Goal: Task Accomplishment & Management: Complete application form

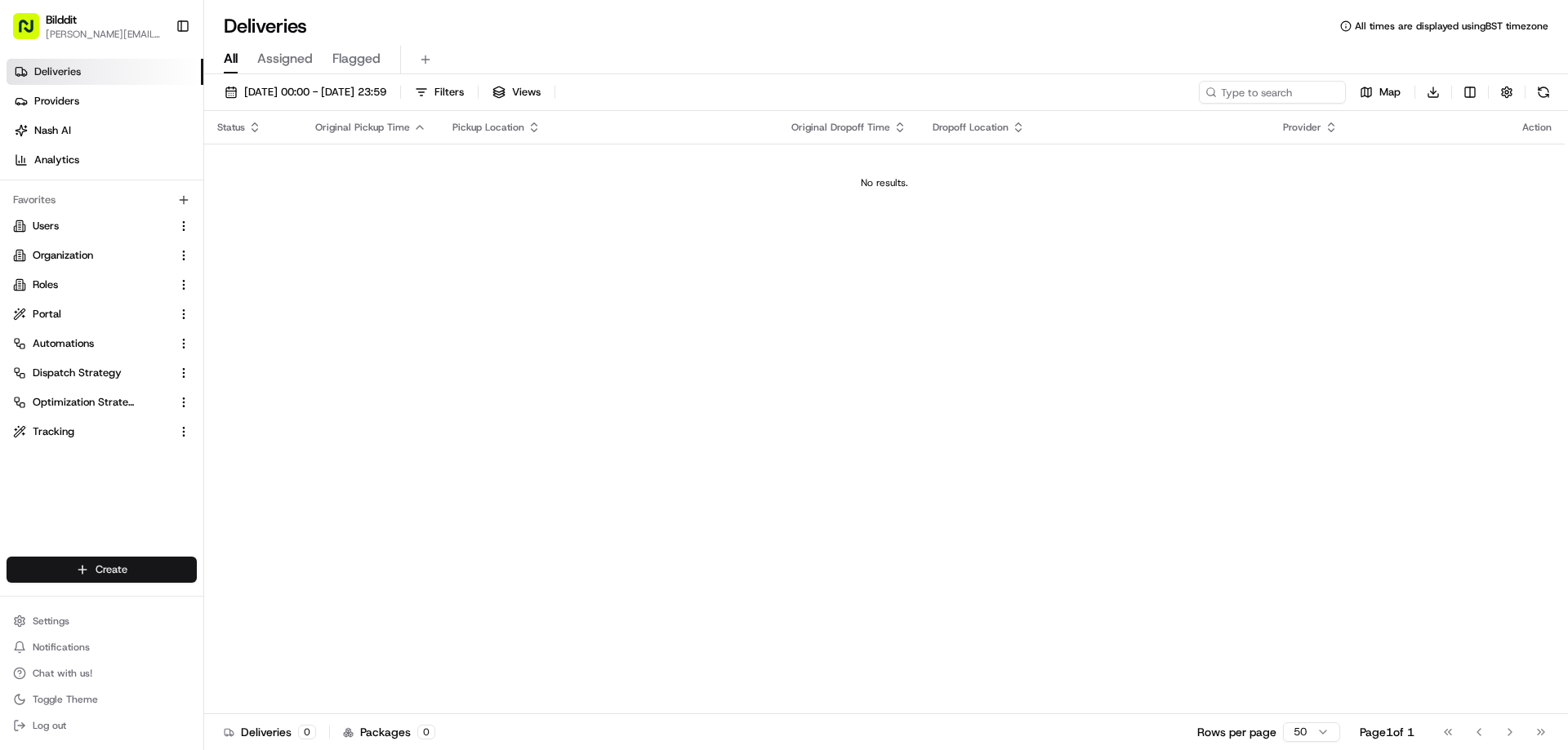
click at [105, 566] on html "Bilddit [PERSON_NAME][EMAIL_ADDRESS][DOMAIN_NAME] Toggle Sidebar Deliveries Pro…" at bounding box center [784, 375] width 1568 height 750
click at [280, 606] on link "Delivery" at bounding box center [295, 600] width 182 height 30
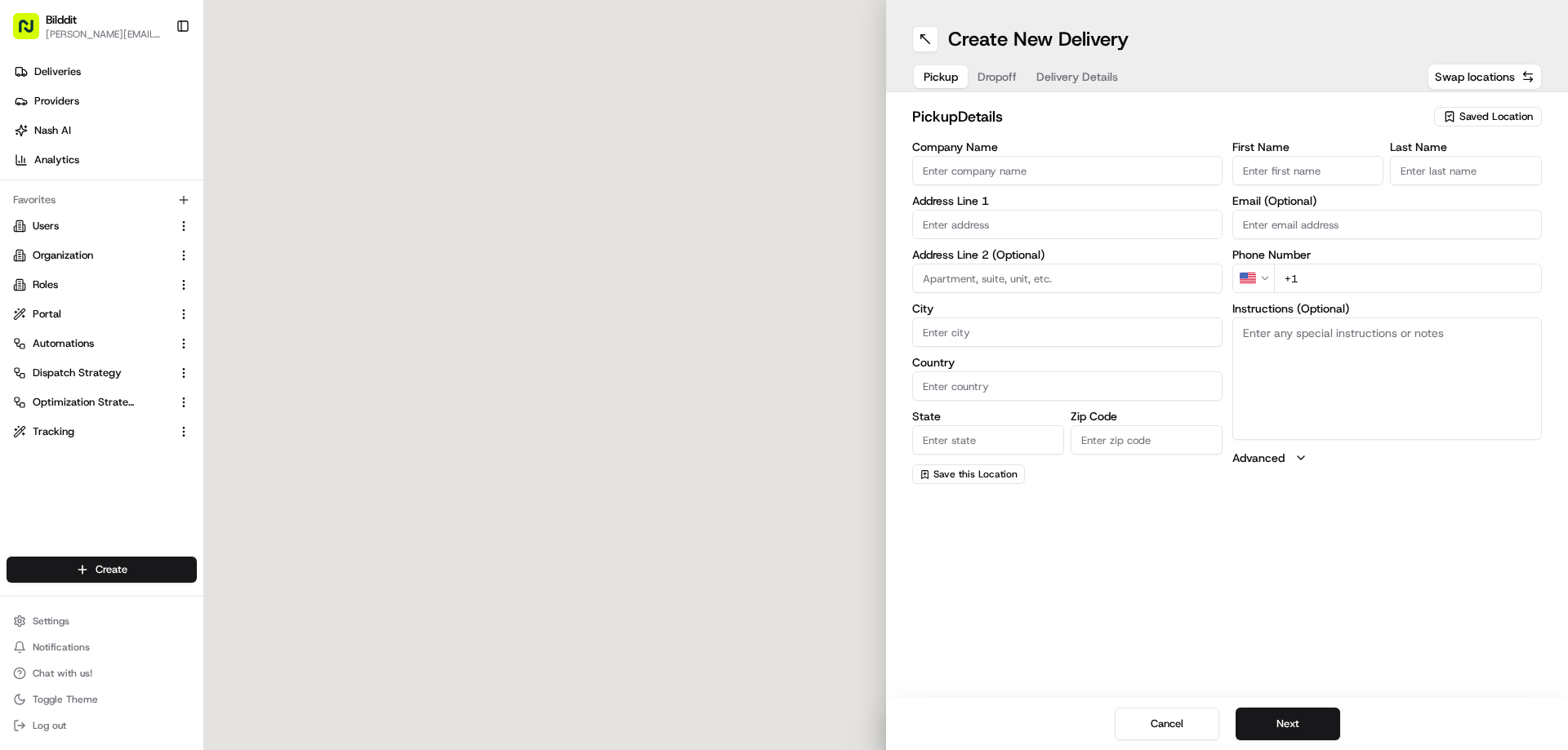
click at [1484, 113] on span "Saved Location" at bounding box center [1495, 116] width 74 height 14
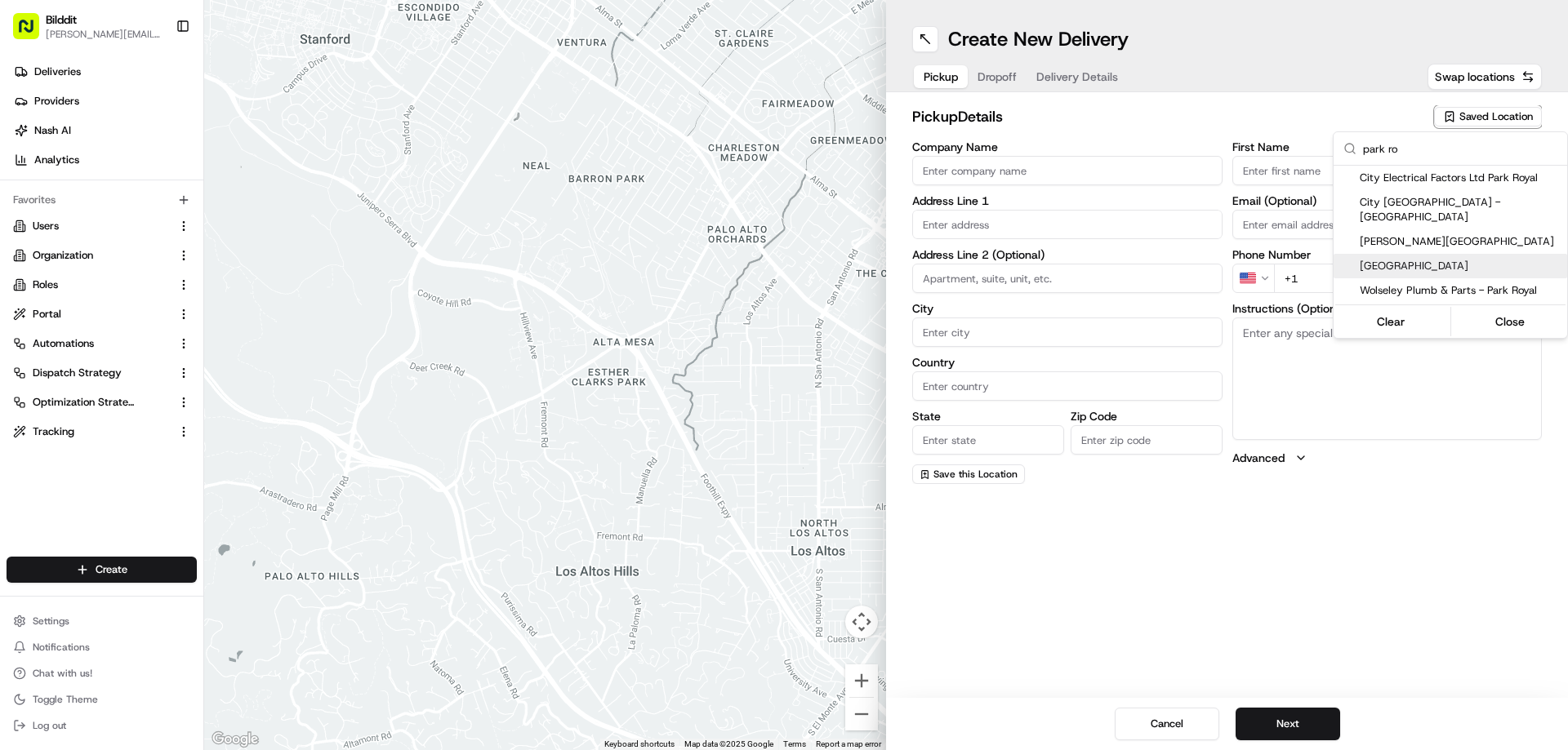
type input "park ro"
click at [1432, 259] on span "[GEOGRAPHIC_DATA]" at bounding box center [1460, 266] width 201 height 14
type input "[GEOGRAPHIC_DATA]"
type input "[STREET_ADDRESS]"
type input "[GEOGRAPHIC_DATA]"
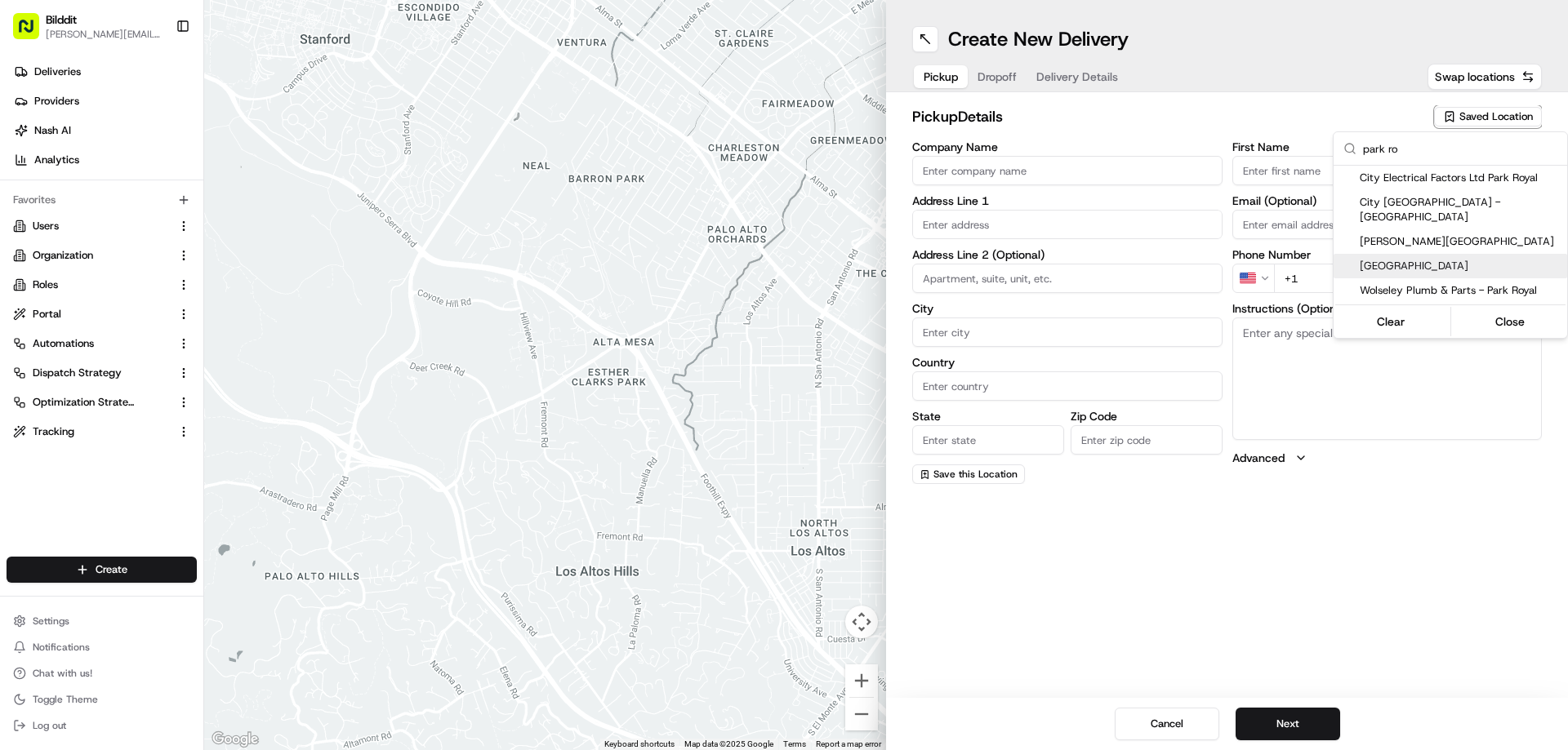
type input "GB"
type input "[GEOGRAPHIC_DATA]"
type input "NW10 7UL"
type input "[PERSON_NAME][EMAIL_ADDRESS][DOMAIN_NAME]"
type input "[PHONE_NUMBER]"
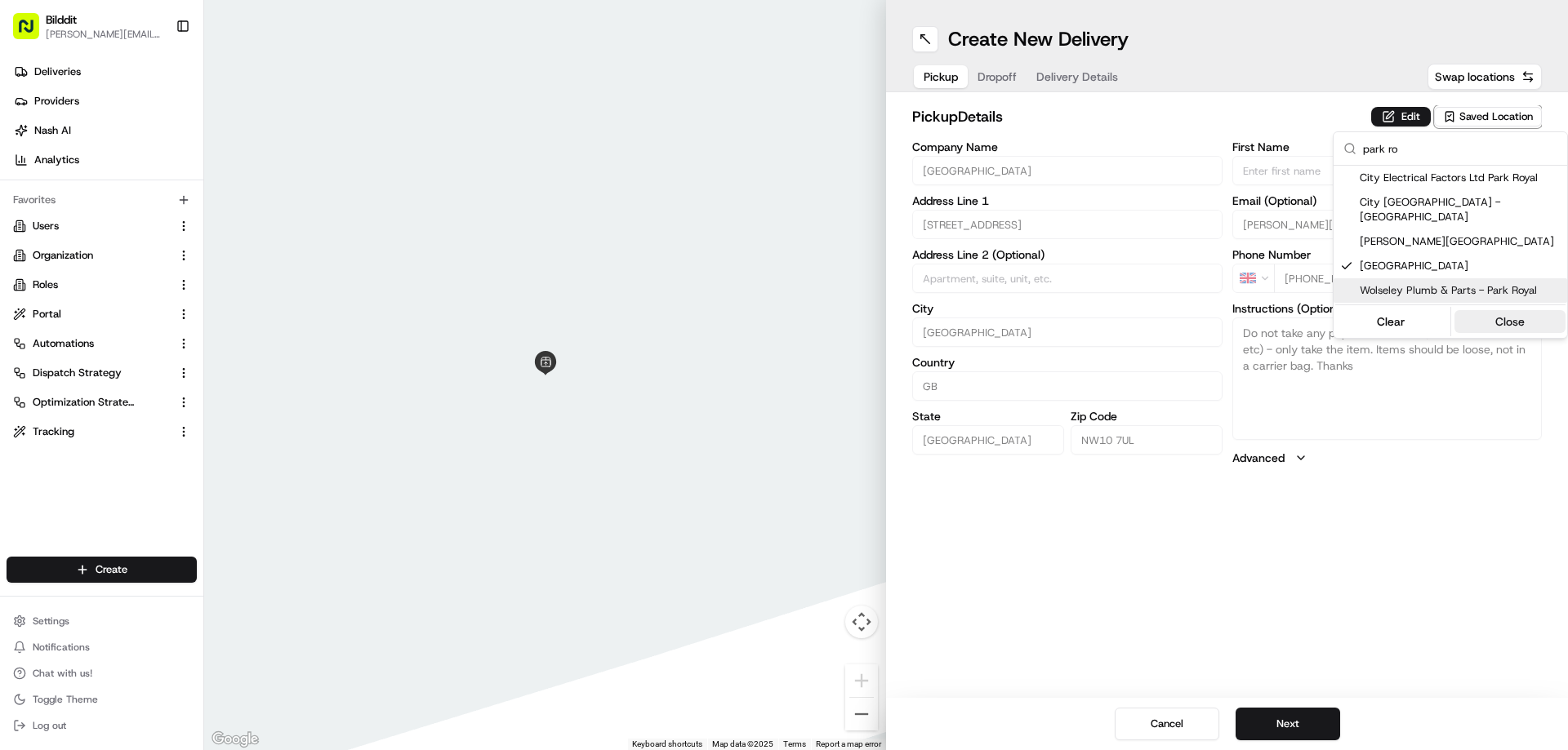
click at [1534, 310] on button "Close" at bounding box center [1510, 321] width 112 height 23
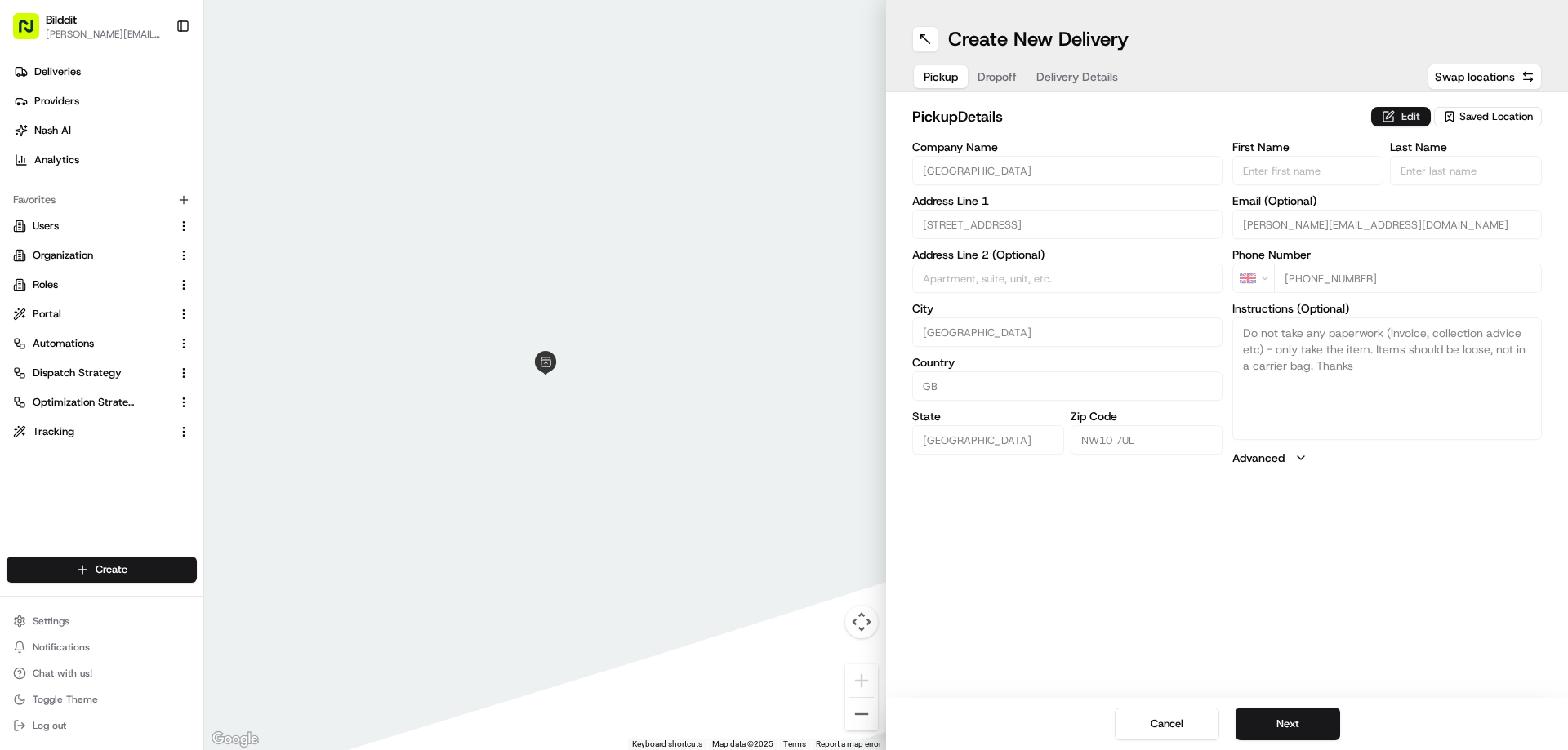
click at [1398, 120] on button "Edit" at bounding box center [1401, 117] width 59 height 19
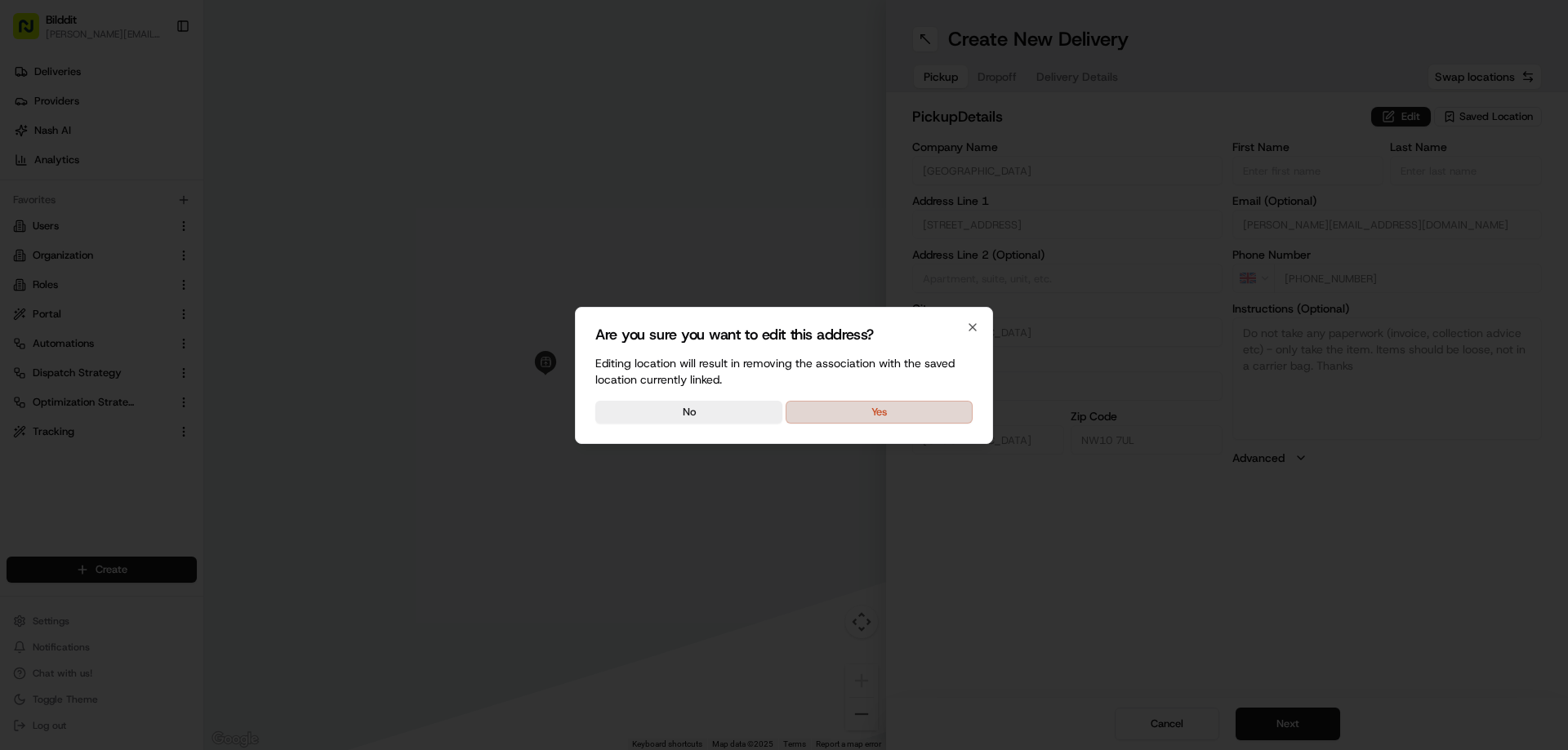
click at [906, 421] on button "Yes" at bounding box center [878, 412] width 187 height 23
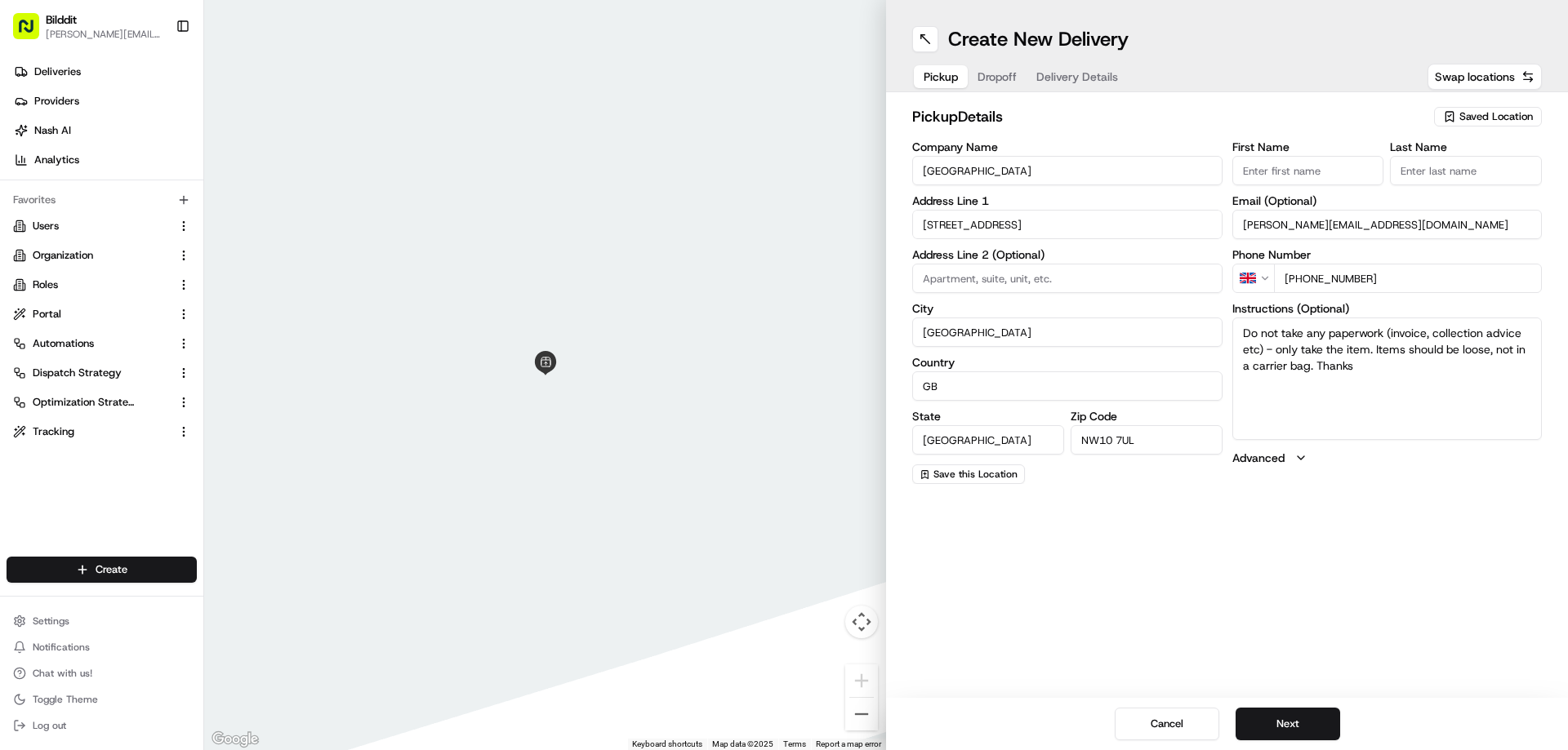
drag, startPoint x: 1396, startPoint y: 384, endPoint x: 1206, endPoint y: 328, distance: 198.1
click at [1207, 328] on div "Company Name [GEOGRAPHIC_DATA] Royal Address Line 1 [STREET_ADDRESS] Address Li…" at bounding box center [1226, 313] width 629 height 343
paste textarea "YWW144234081"
type textarea "Collect YWW144234081 for [PERSON_NAME]"
click at [1075, 74] on span "Delivery Details" at bounding box center [1076, 77] width 81 height 16
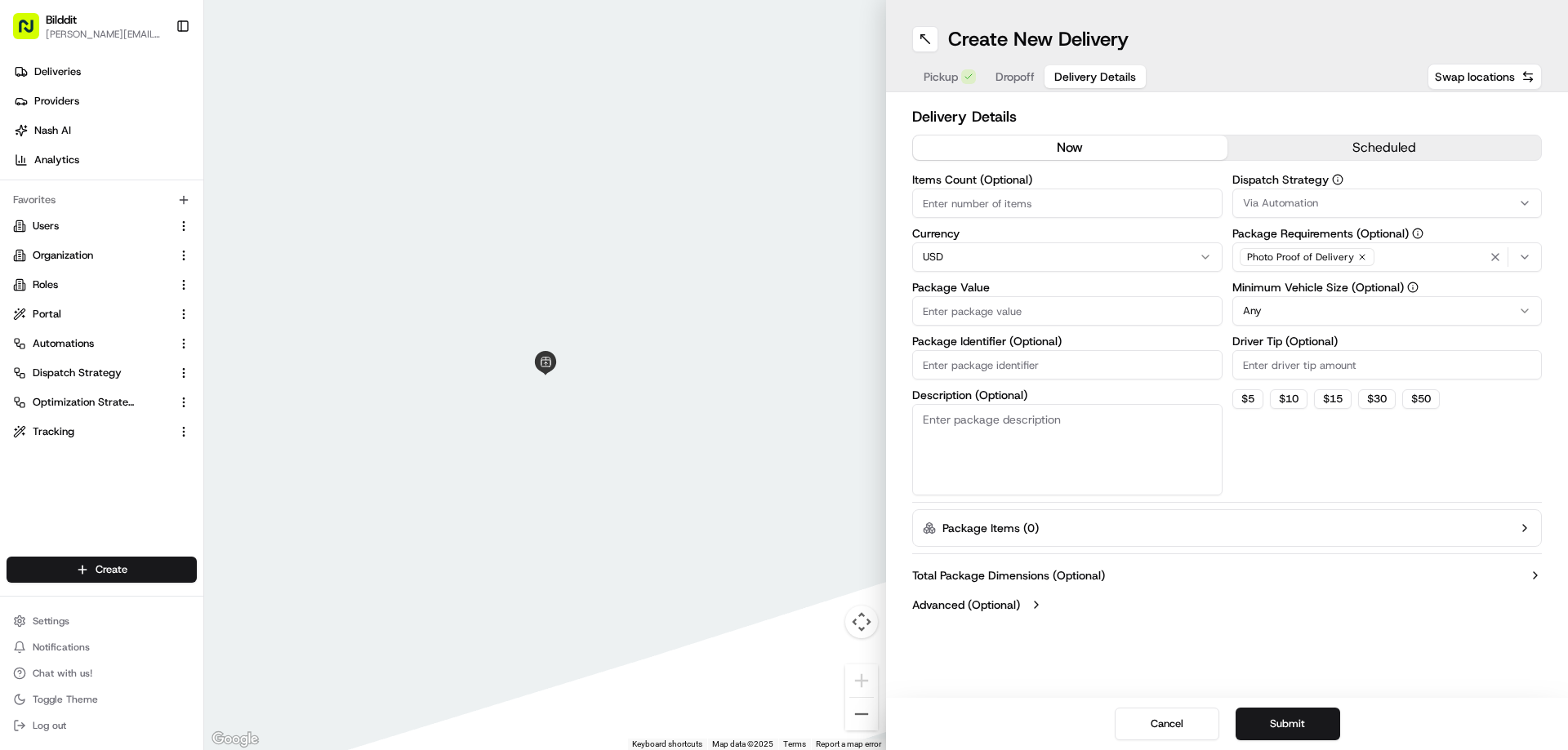
click at [1034, 368] on input "Package Identifier (Optional)" at bounding box center [1067, 364] width 310 height 30
paste input "YWW144234081"
click at [1034, 368] on input "YWW144234081" at bounding box center [1067, 364] width 310 height 30
type input "YWW144234081 for [PERSON_NAME]"
click at [960, 78] on button "Pickup" at bounding box center [949, 77] width 72 height 23
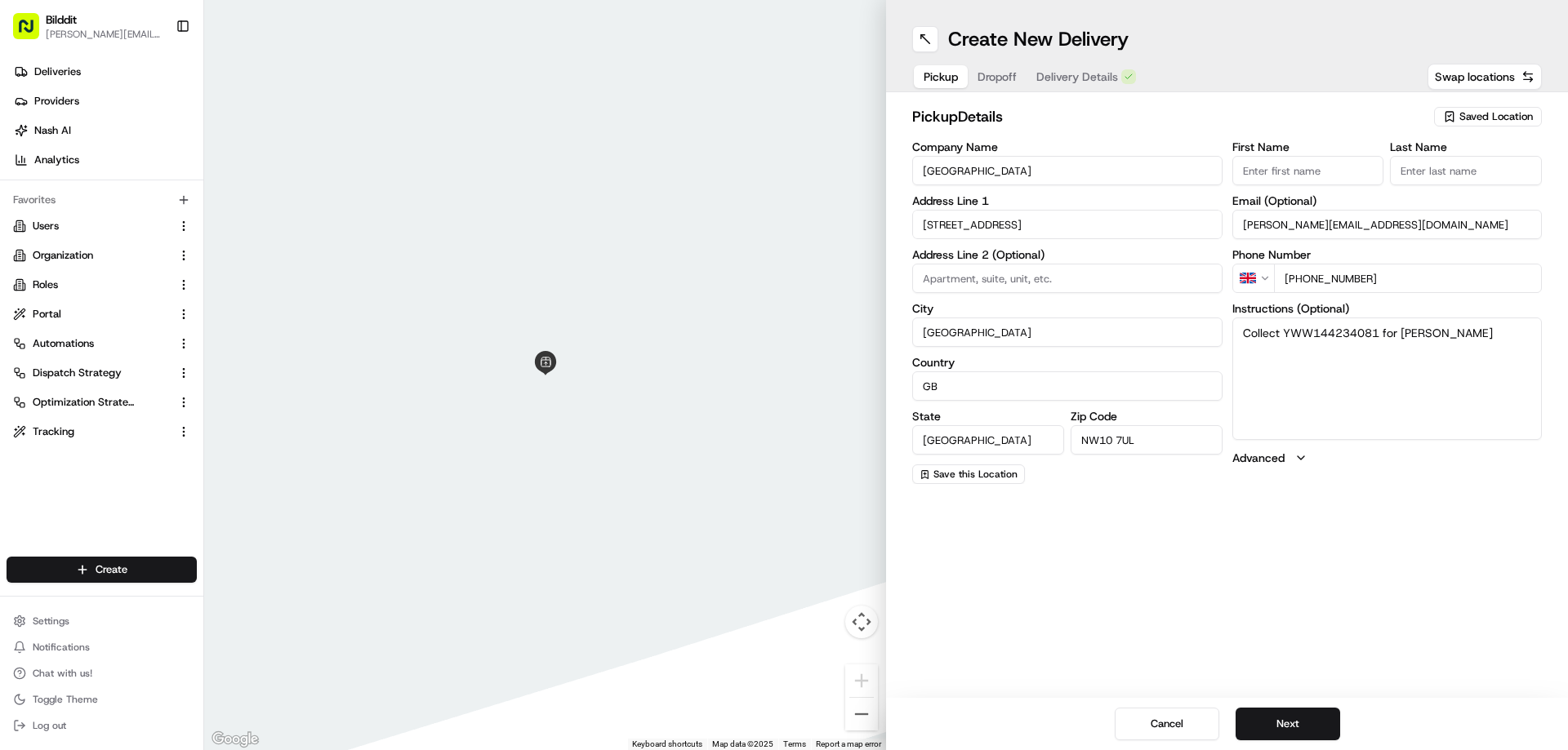
click at [989, 76] on button "Dropoff" at bounding box center [997, 77] width 58 height 23
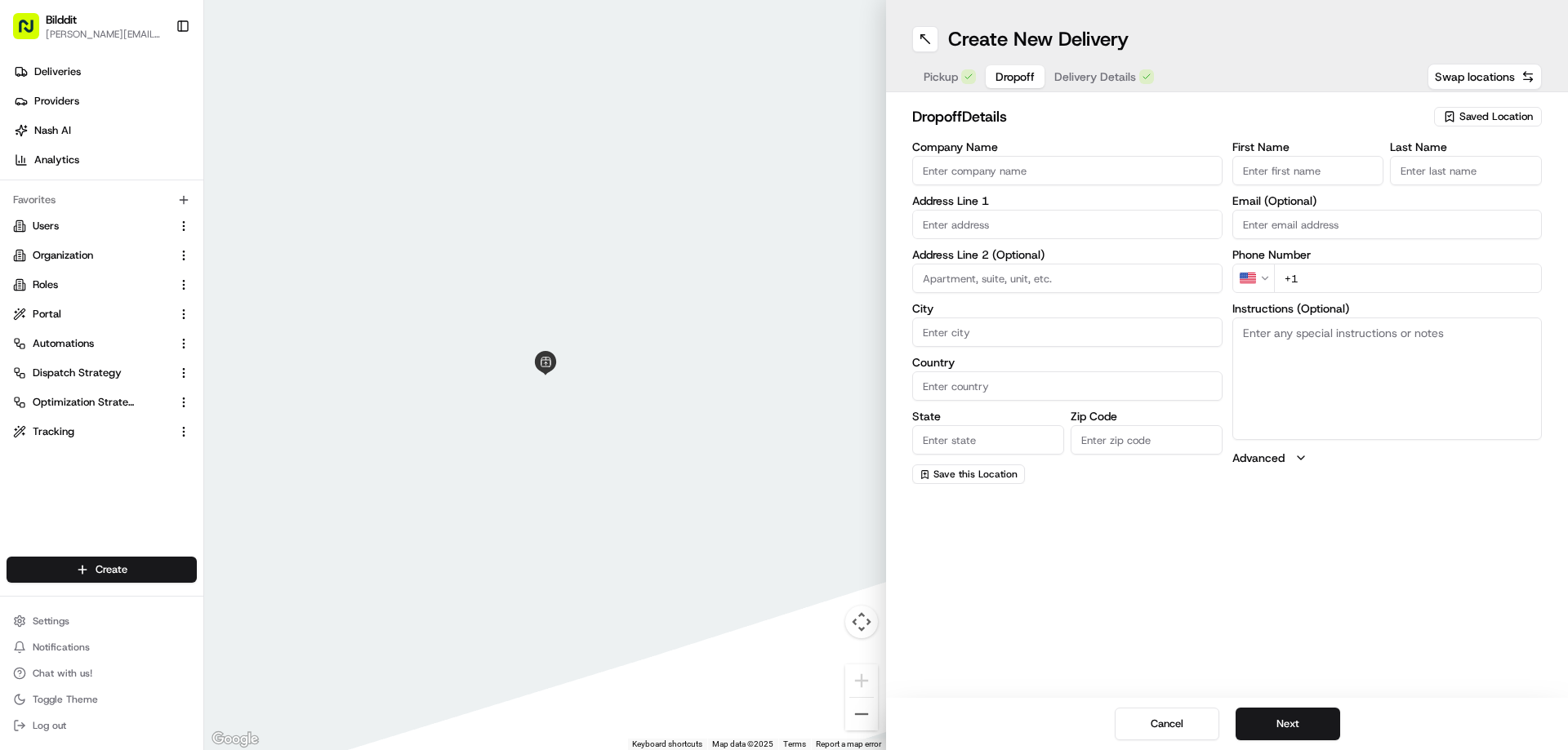
click at [1033, 231] on input "text" at bounding box center [1067, 224] width 310 height 30
paste input "[STREET_ADDRESS]"
click at [1057, 258] on div "[STREET_ADDRESS]" at bounding box center [1068, 259] width 302 height 25
type input "[STREET_ADDRESS]"
type input "[GEOGRAPHIC_DATA]"
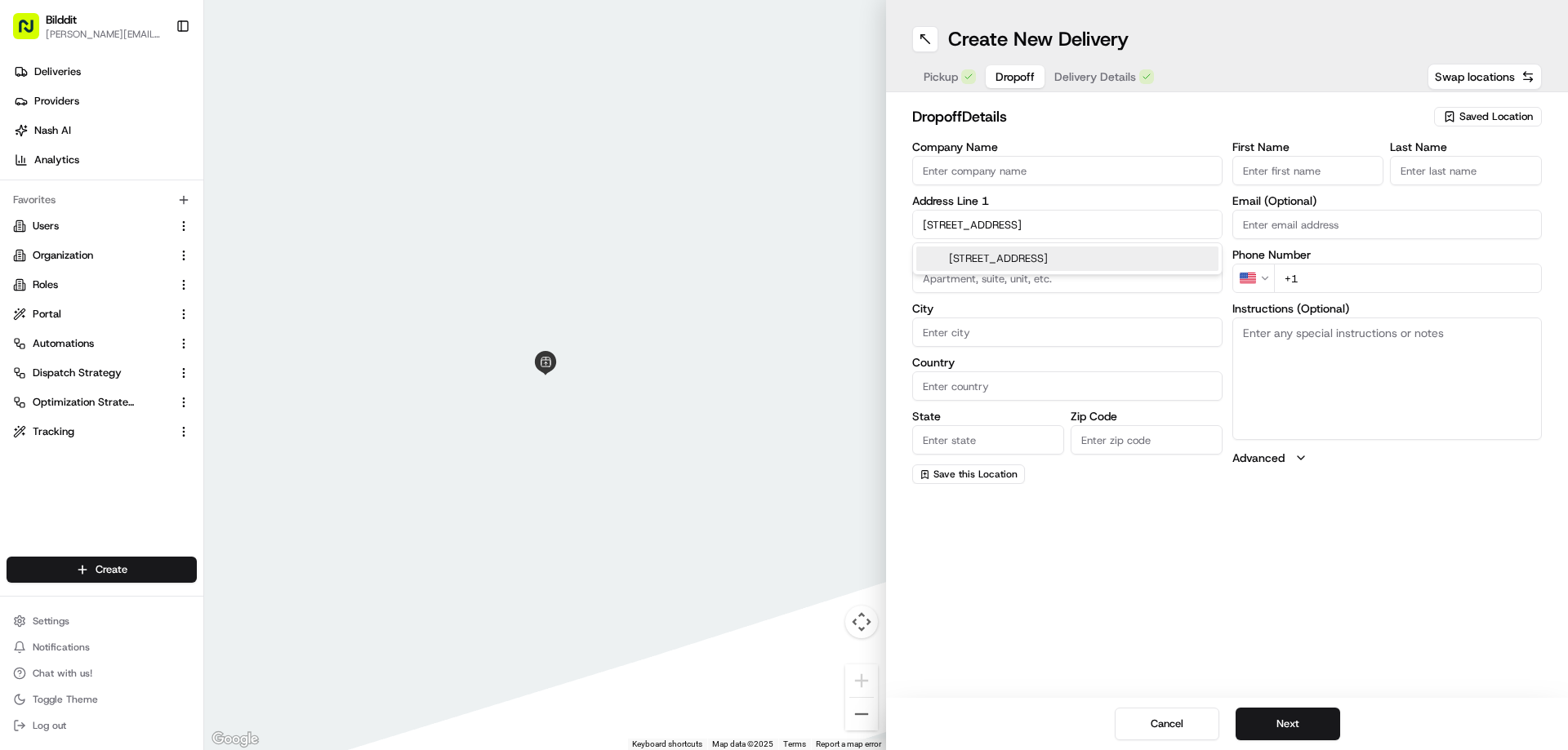
type input "[GEOGRAPHIC_DATA]"
type input "NW2 4LL"
type input "[STREET_ADDRESS]"
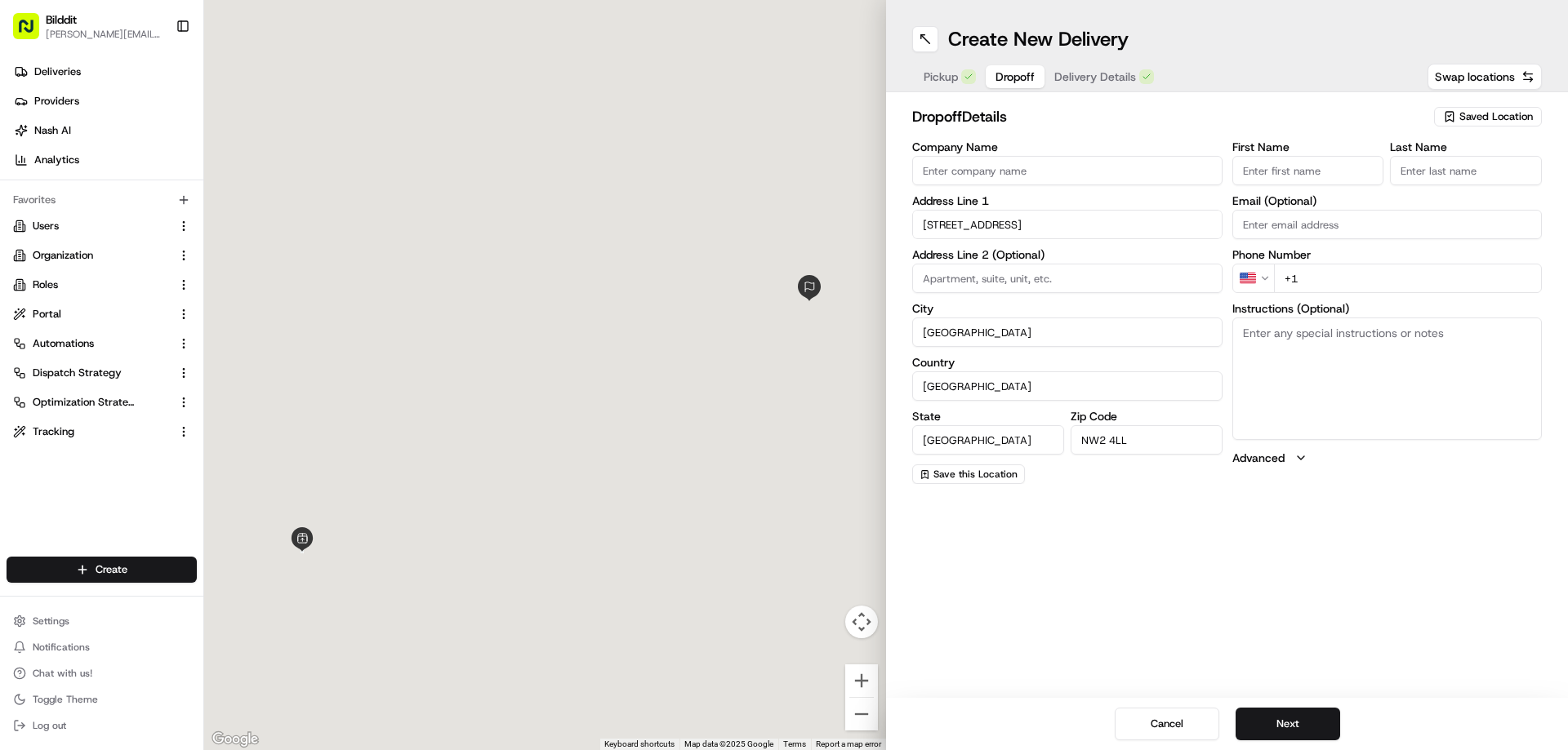
click at [1281, 168] on input "First Name" at bounding box center [1308, 170] width 152 height 30
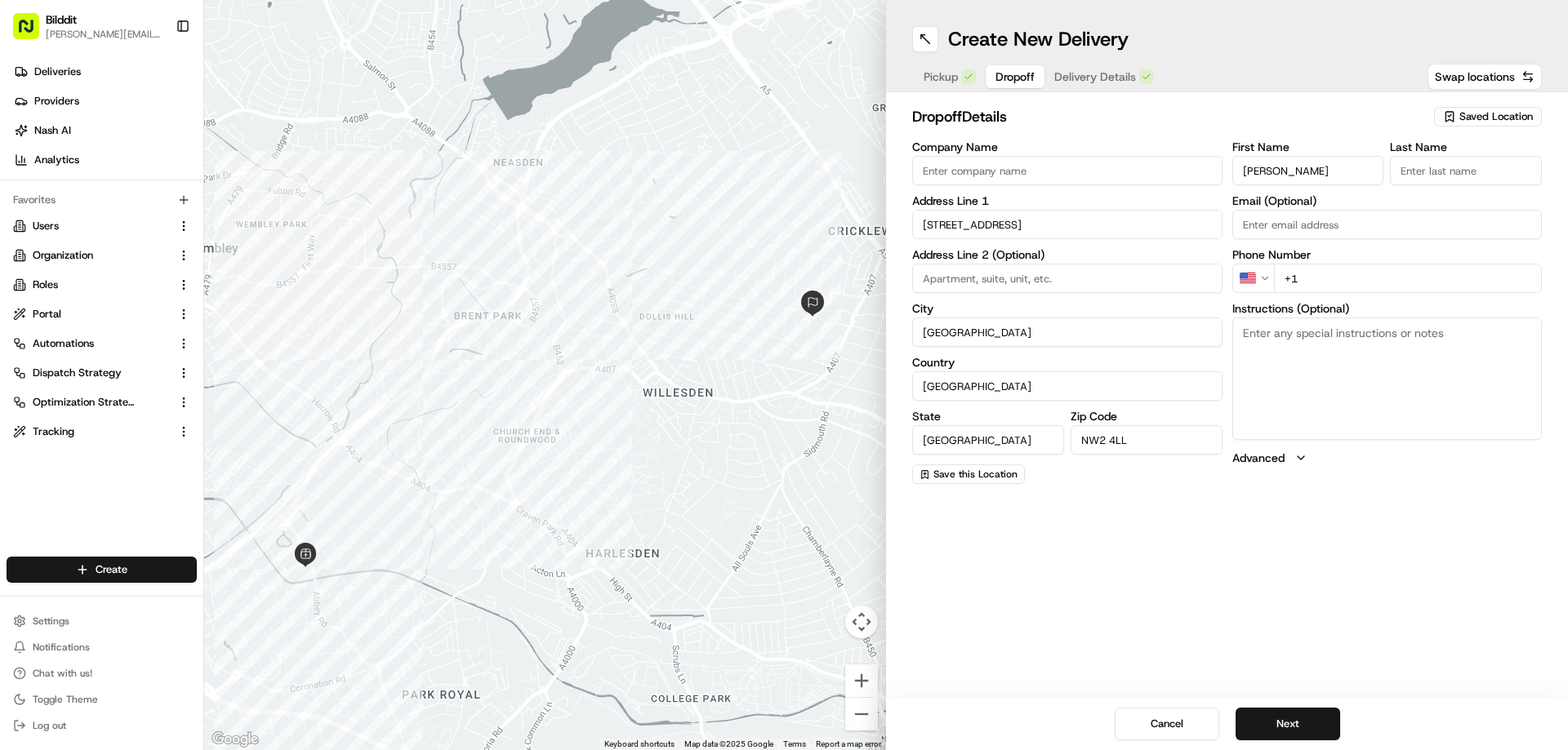
type input "[PERSON_NAME]"
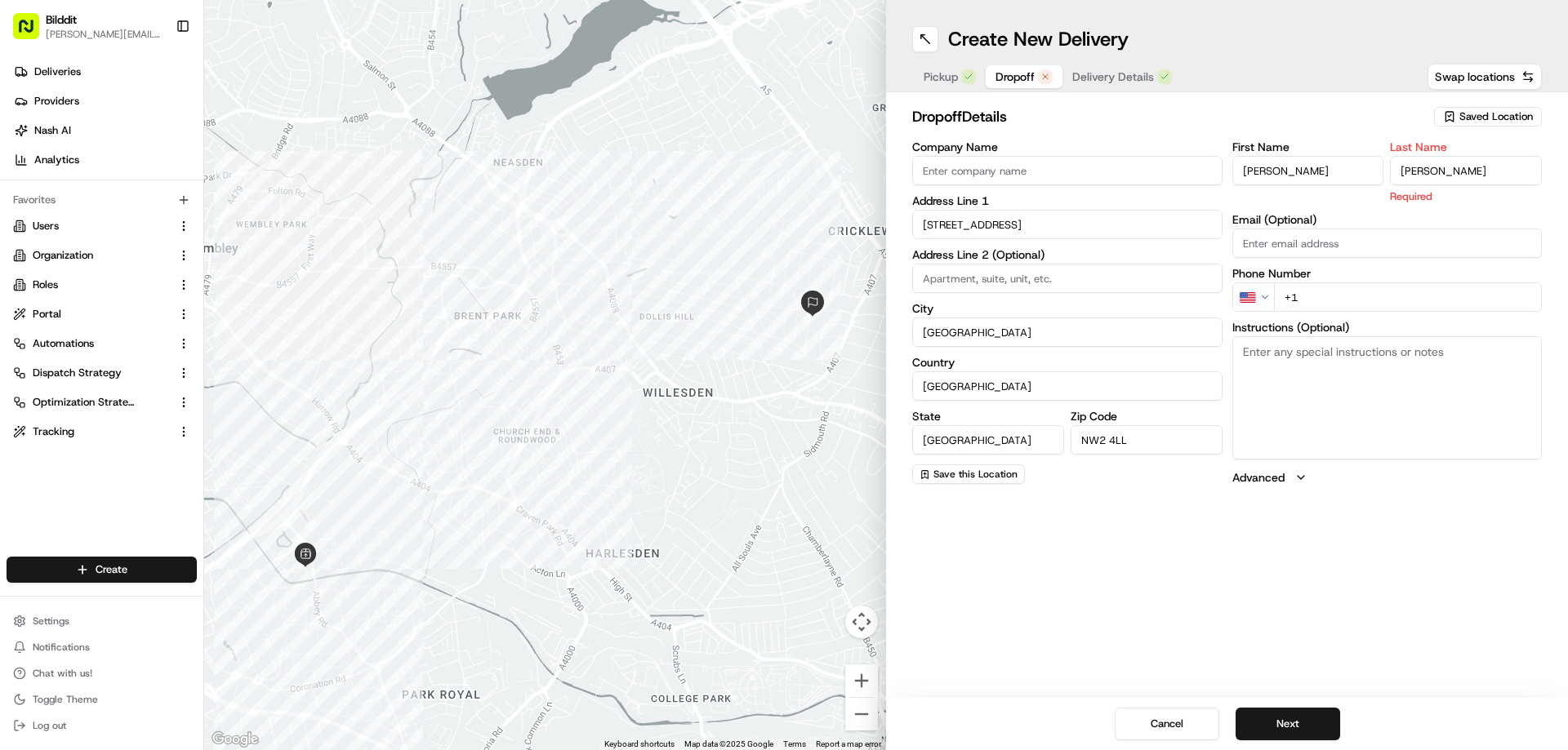
type input "[PERSON_NAME]"
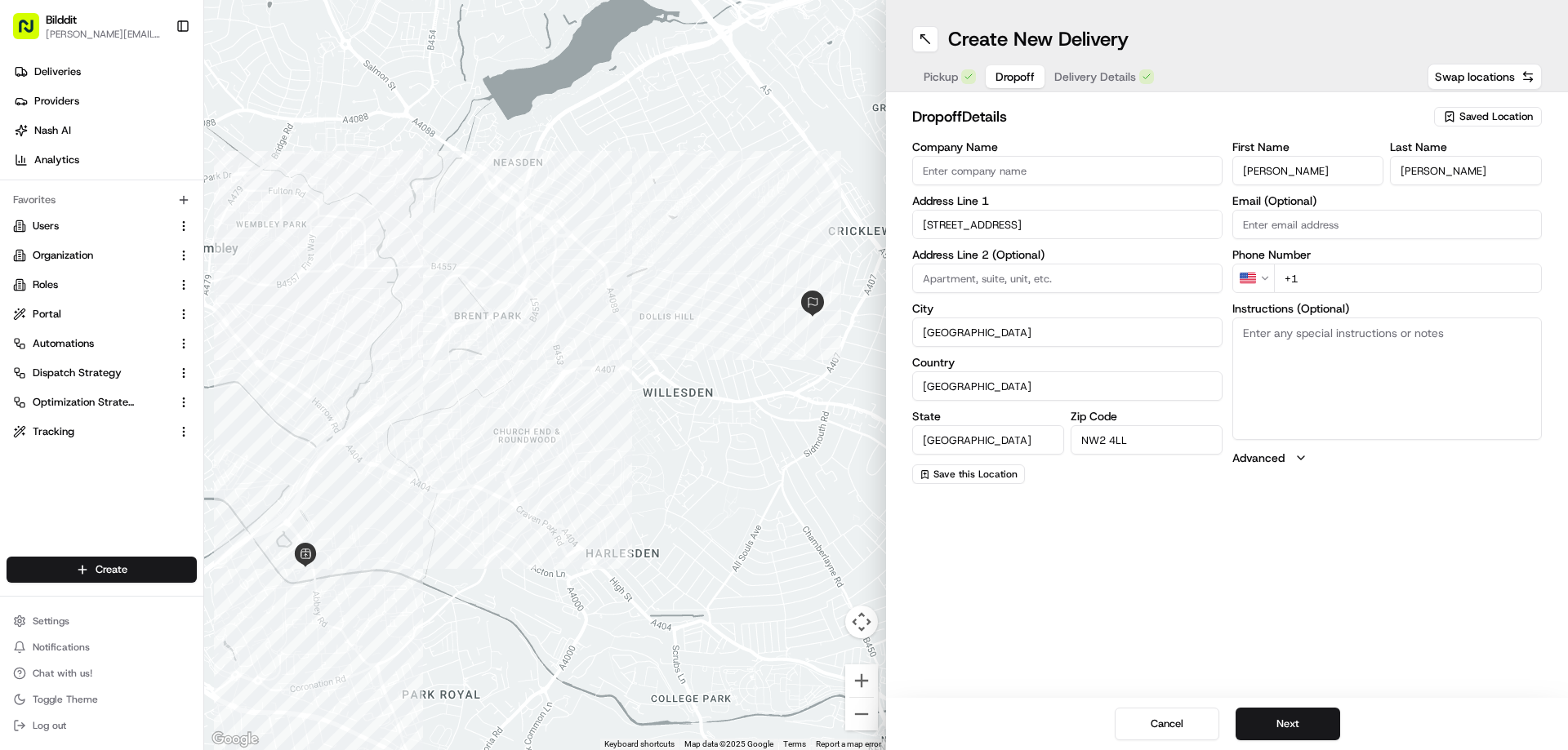
click at [1263, 278] on html "Bilddit [PERSON_NAME][EMAIL_ADDRESS][DOMAIN_NAME] Toggle Sidebar Deliveries Pro…" at bounding box center [784, 375] width 1568 height 750
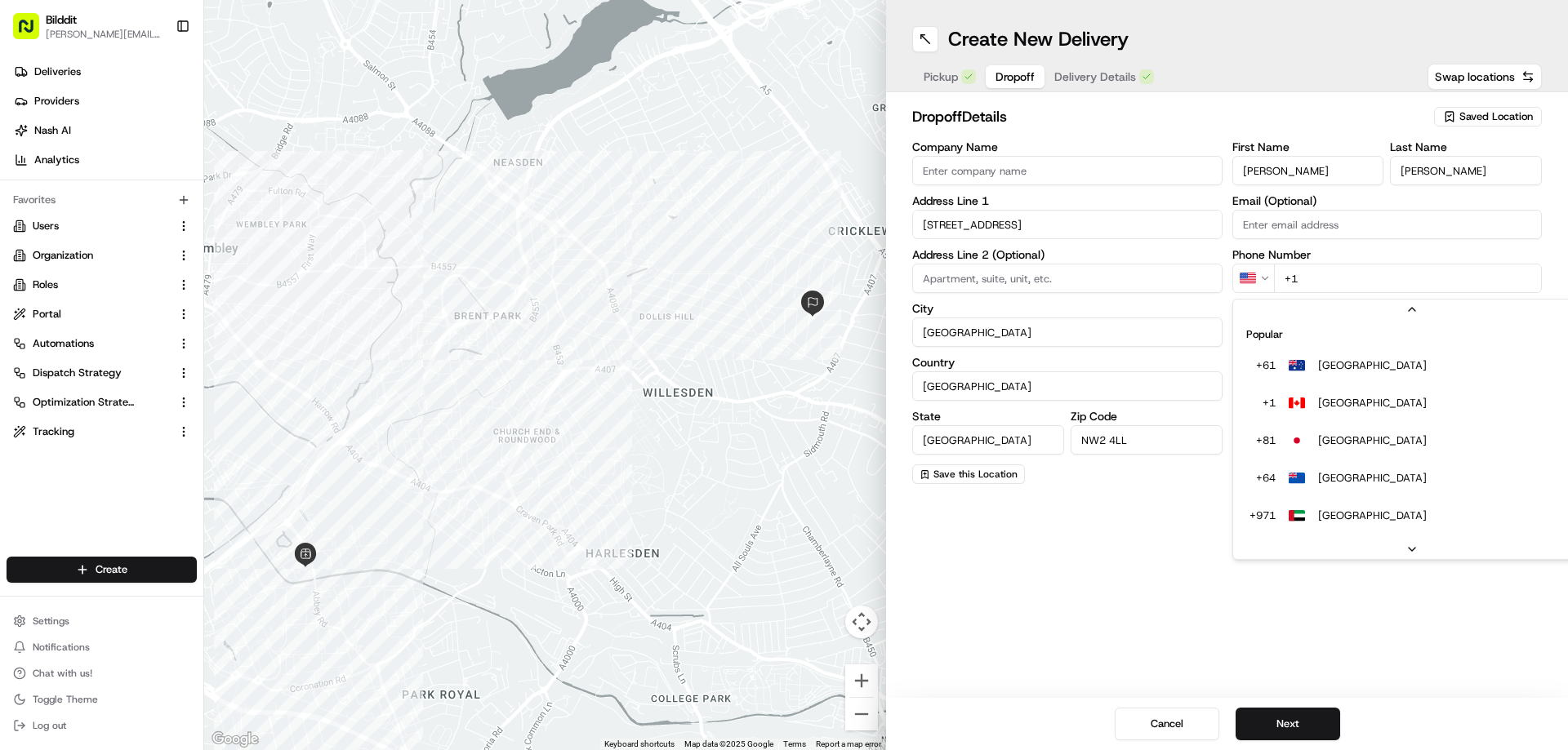
scroll to position [70, 0]
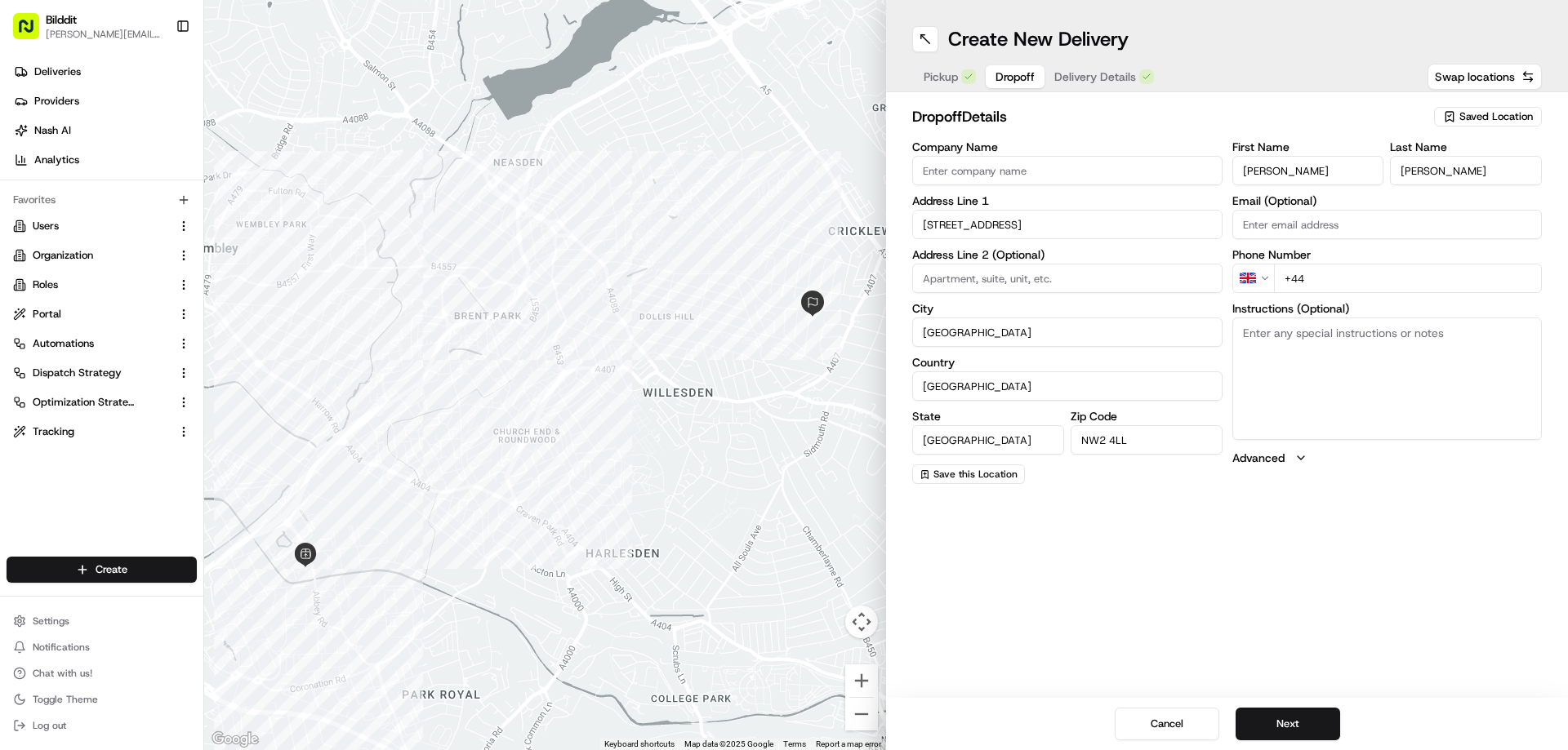
click at [1337, 283] on input "+44" at bounding box center [1408, 278] width 269 height 30
paste input "07708 680324"
click at [1365, 518] on div "Create New Delivery Pickup Dropoff Delivery Details Swap locations dropoff Deta…" at bounding box center [1226, 375] width 682 height 750
click at [1314, 286] on input "[PHONE_NUMBER]" at bounding box center [1408, 278] width 269 height 30
drag, startPoint x: 1342, startPoint y: 280, endPoint x: 1374, endPoint y: 279, distance: 32.0
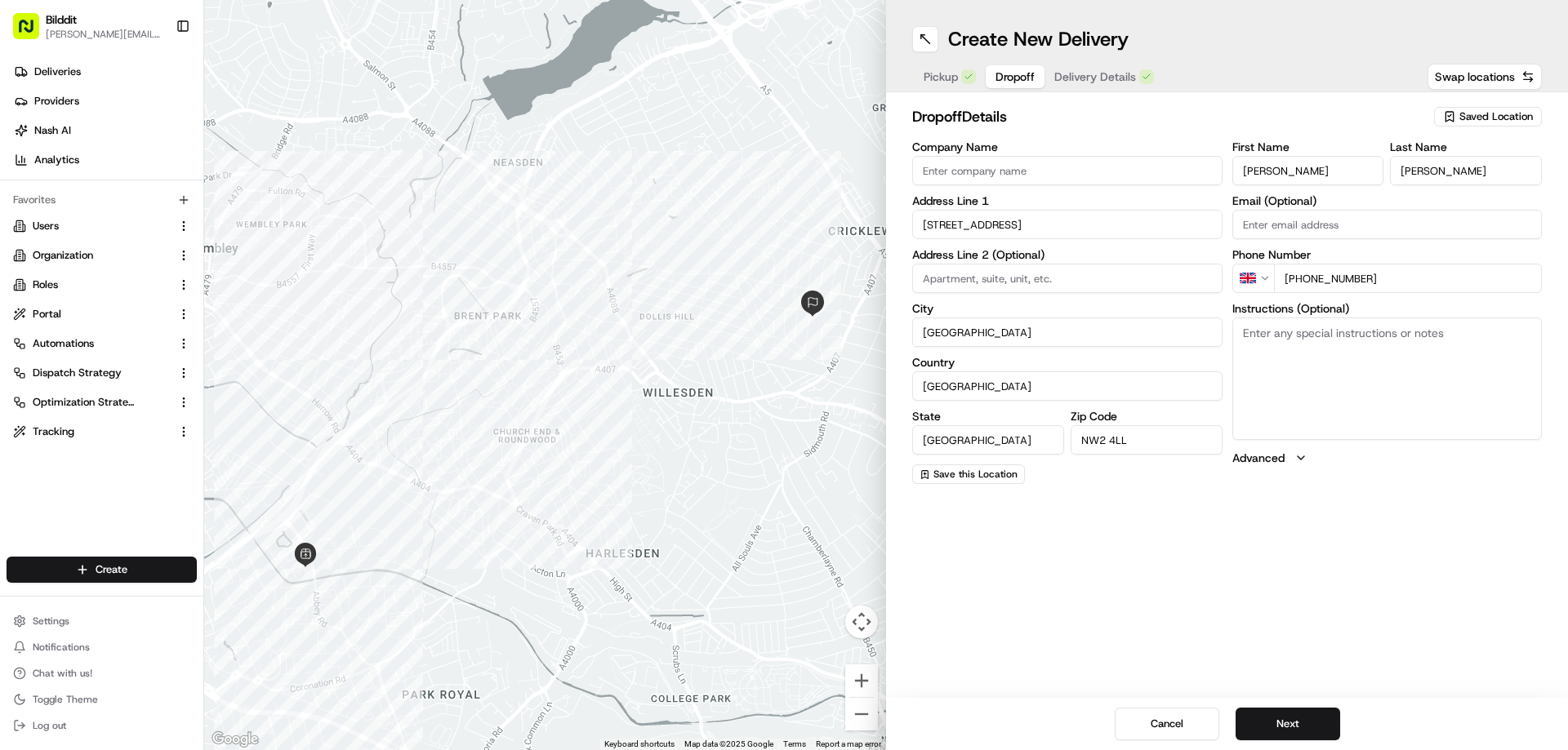
click at [1344, 280] on input "[PHONE_NUMBER]" at bounding box center [1408, 278] width 269 height 30
type input "[PHONE_NUMBER]"
click at [1411, 577] on div "Create New Delivery Pickup Dropoff Delivery Details Swap locations dropoff Deta…" at bounding box center [1226, 375] width 682 height 750
click at [1109, 87] on button "Delivery Details" at bounding box center [1104, 77] width 120 height 23
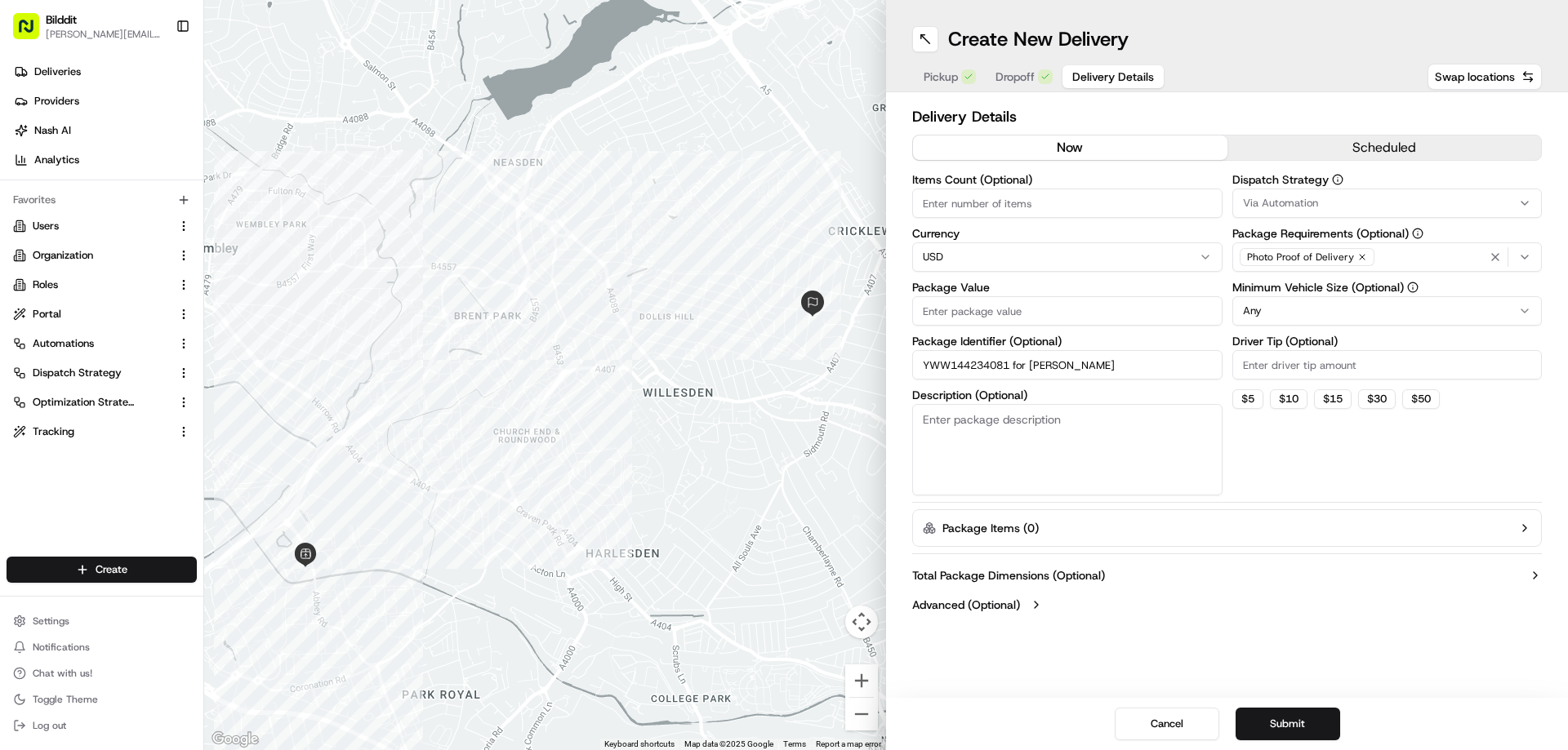
click at [1028, 203] on input "Items Count (Optional)" at bounding box center [1067, 203] width 310 height 30
type input "5"
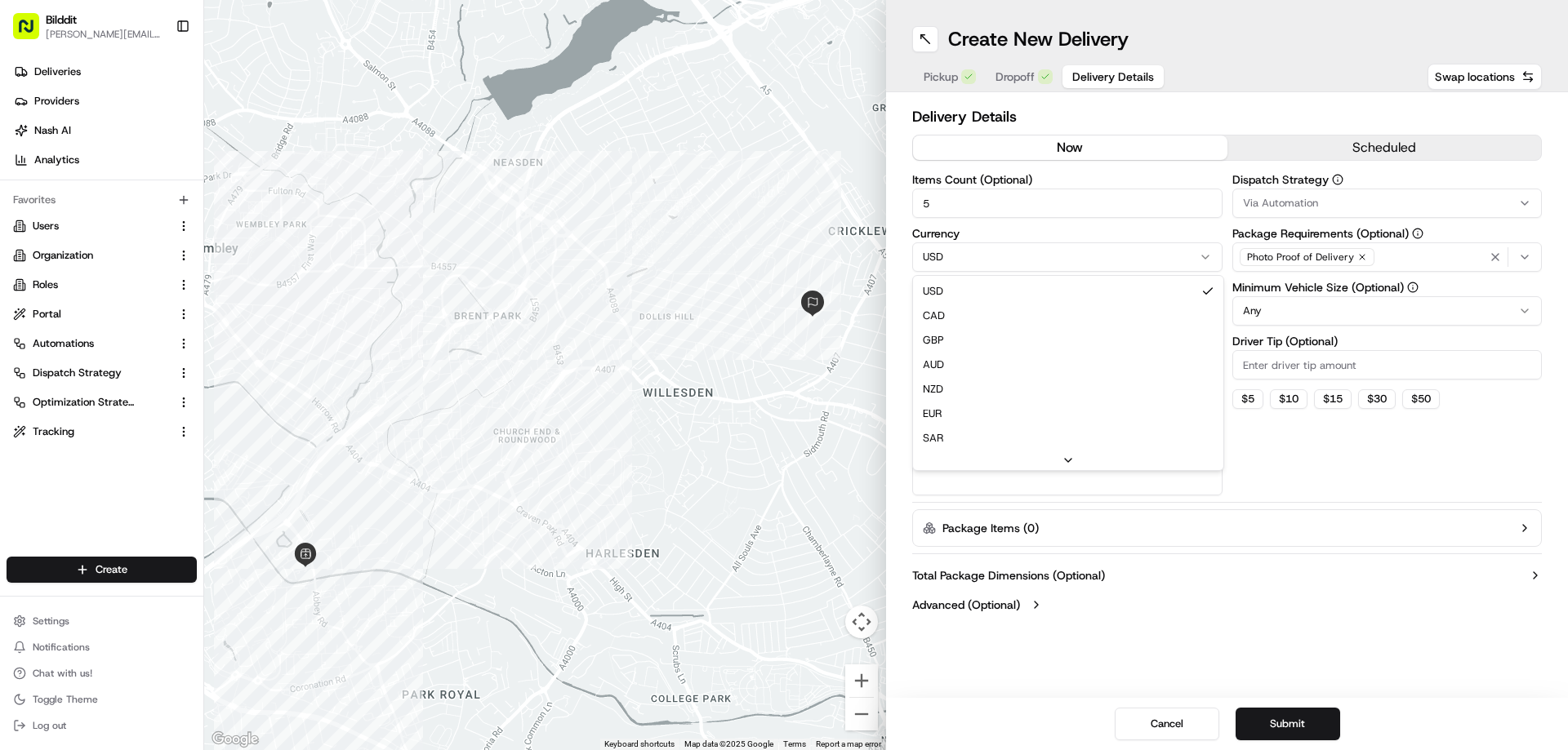
click at [1006, 263] on html "Bilddit [PERSON_NAME][EMAIL_ADDRESS][DOMAIN_NAME] Toggle Sidebar Deliveries Pro…" at bounding box center [784, 375] width 1568 height 750
click at [994, 310] on input "Package Value" at bounding box center [1067, 311] width 310 height 30
type input "25"
click at [1011, 604] on label "Advanced (Optional)" at bounding box center [965, 605] width 108 height 16
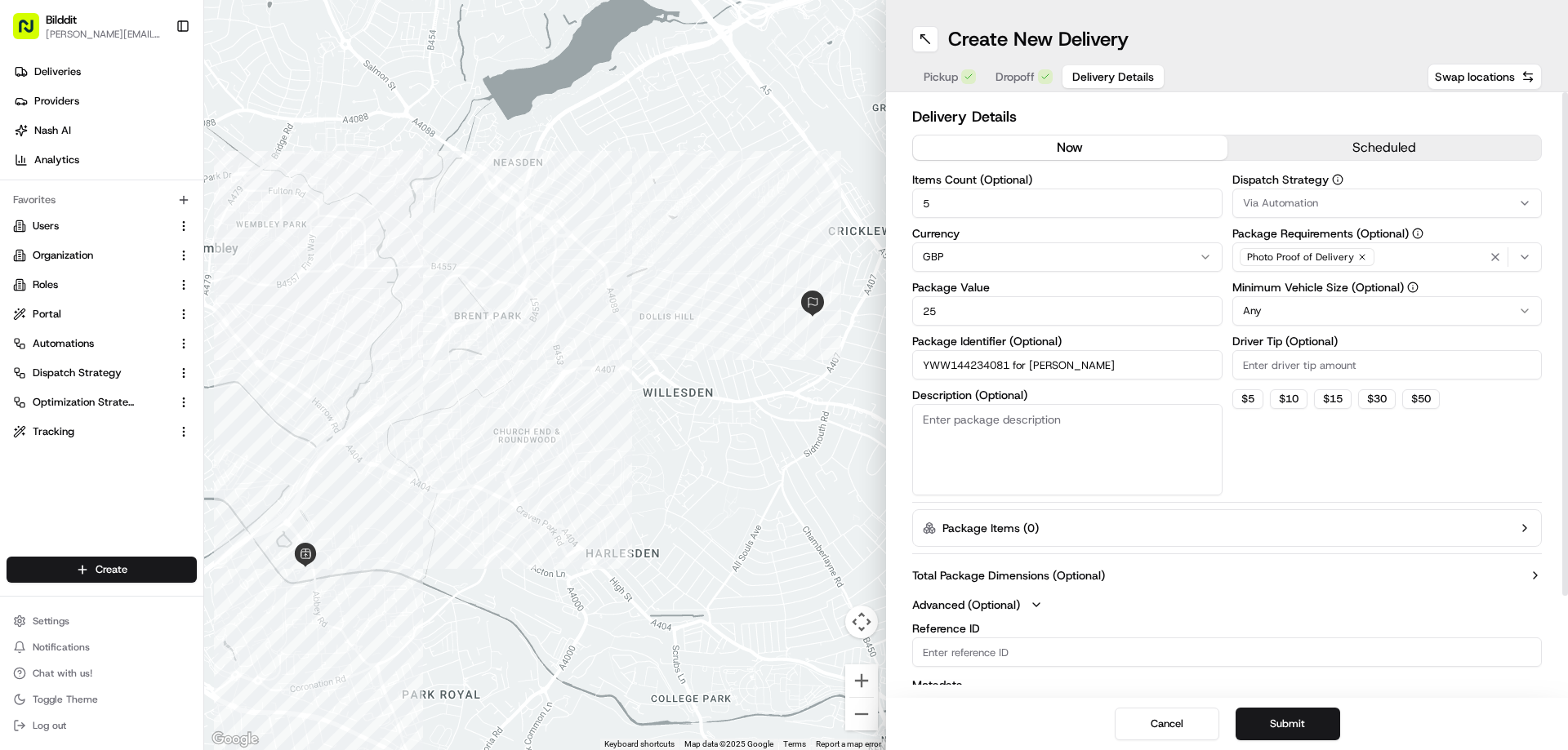
click at [1001, 648] on input "Reference ID" at bounding box center [1226, 652] width 629 height 30
type input "3945"
click at [1374, 312] on html "Bilddit [PERSON_NAME][EMAIL_ADDRESS][DOMAIN_NAME] Toggle Sidebar Deliveries Pro…" at bounding box center [784, 375] width 1568 height 750
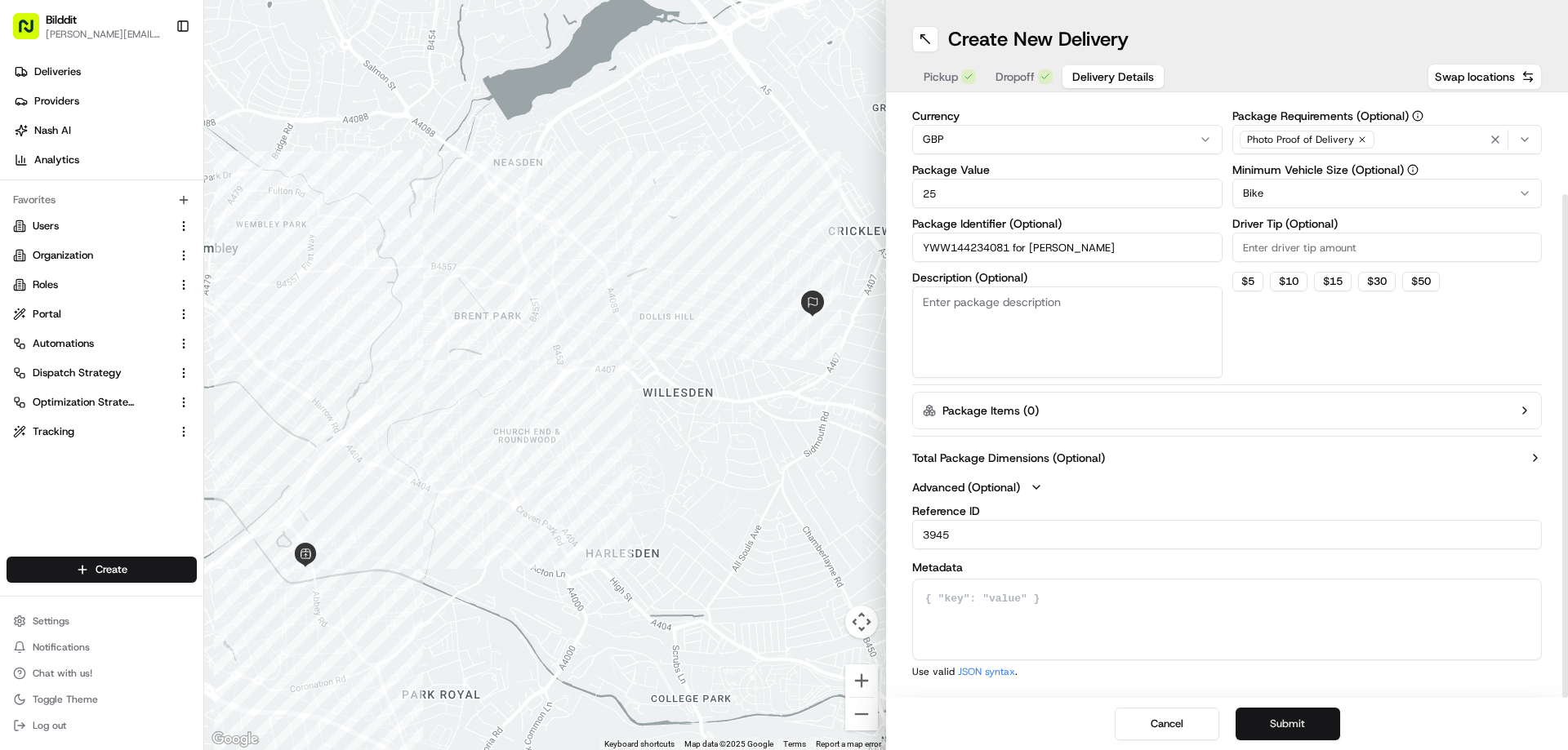
click at [1301, 719] on button "Submit" at bounding box center [1287, 724] width 104 height 33
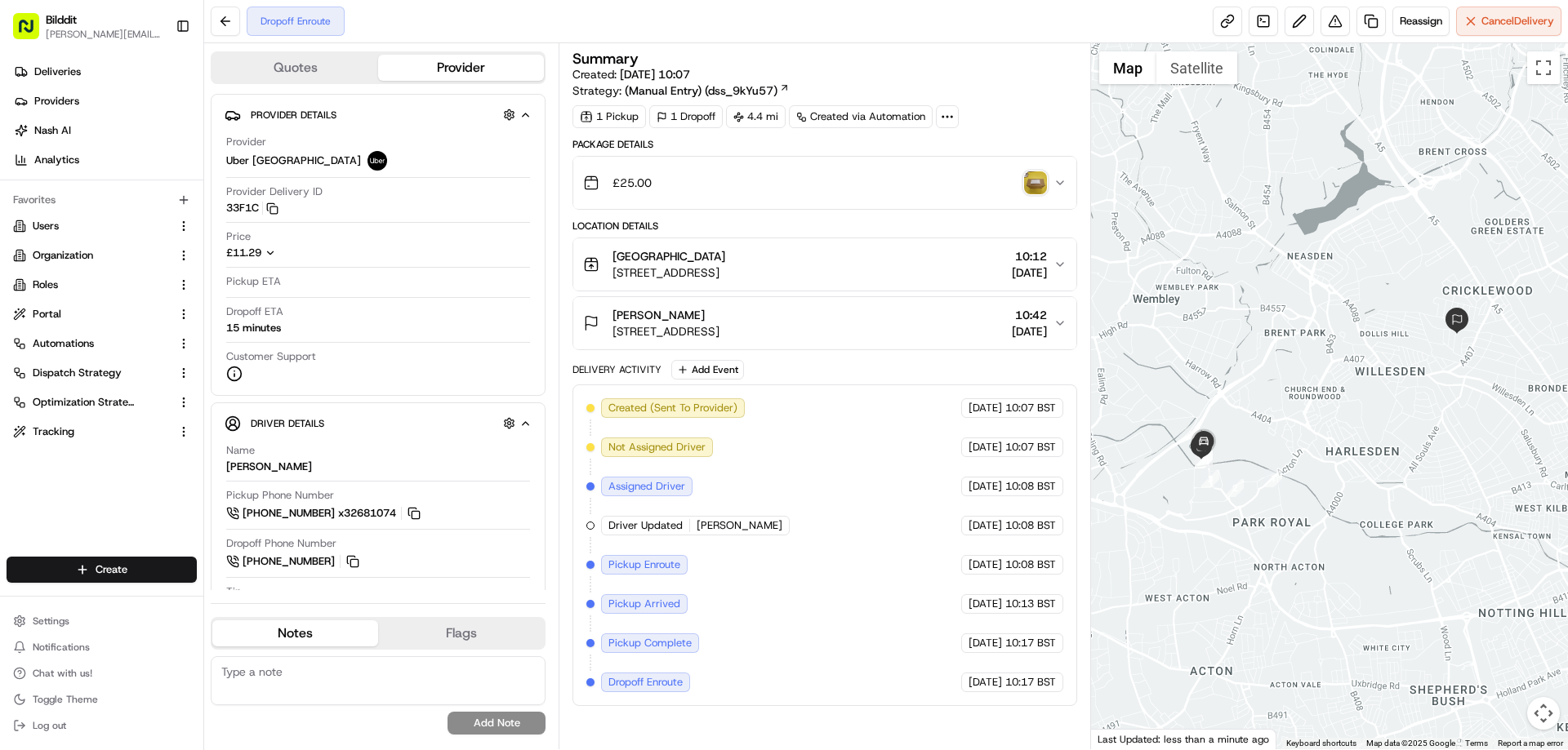
click at [1030, 187] on img "button" at bounding box center [1035, 183] width 23 height 23
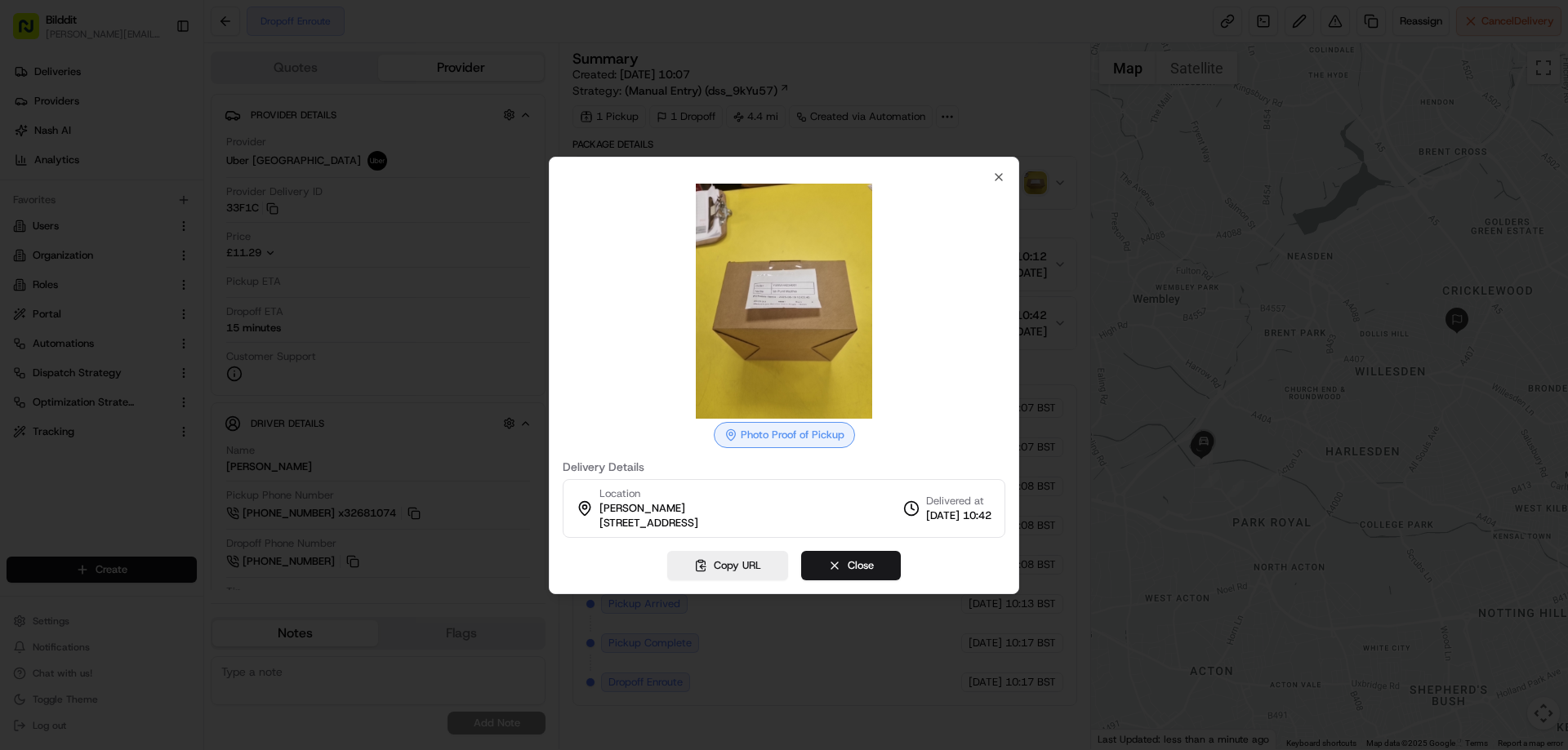
click at [784, 332] on img at bounding box center [784, 301] width 235 height 235
click at [1001, 181] on icon "button" at bounding box center [999, 177] width 13 height 13
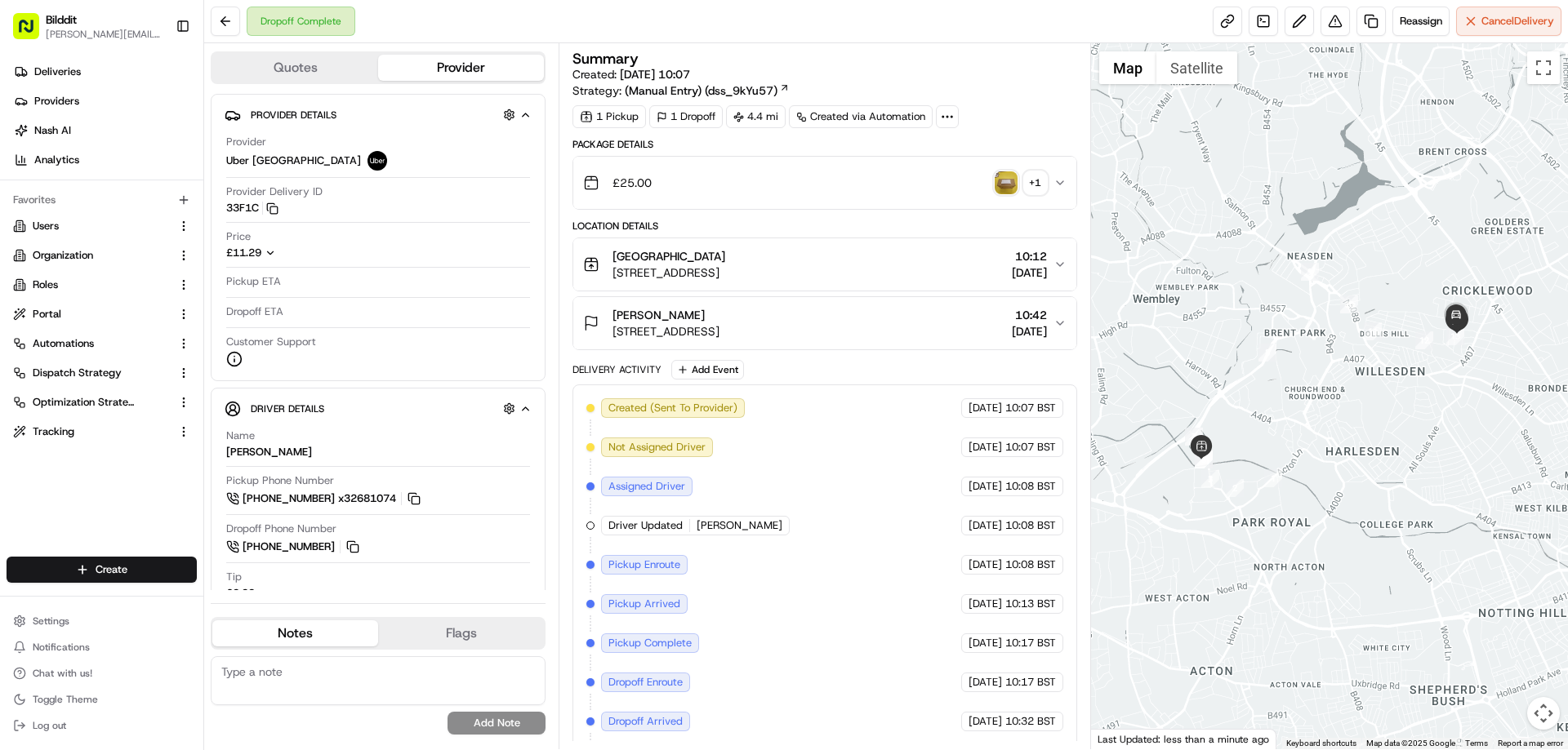
click at [1034, 191] on div "+ 1" at bounding box center [1035, 183] width 23 height 23
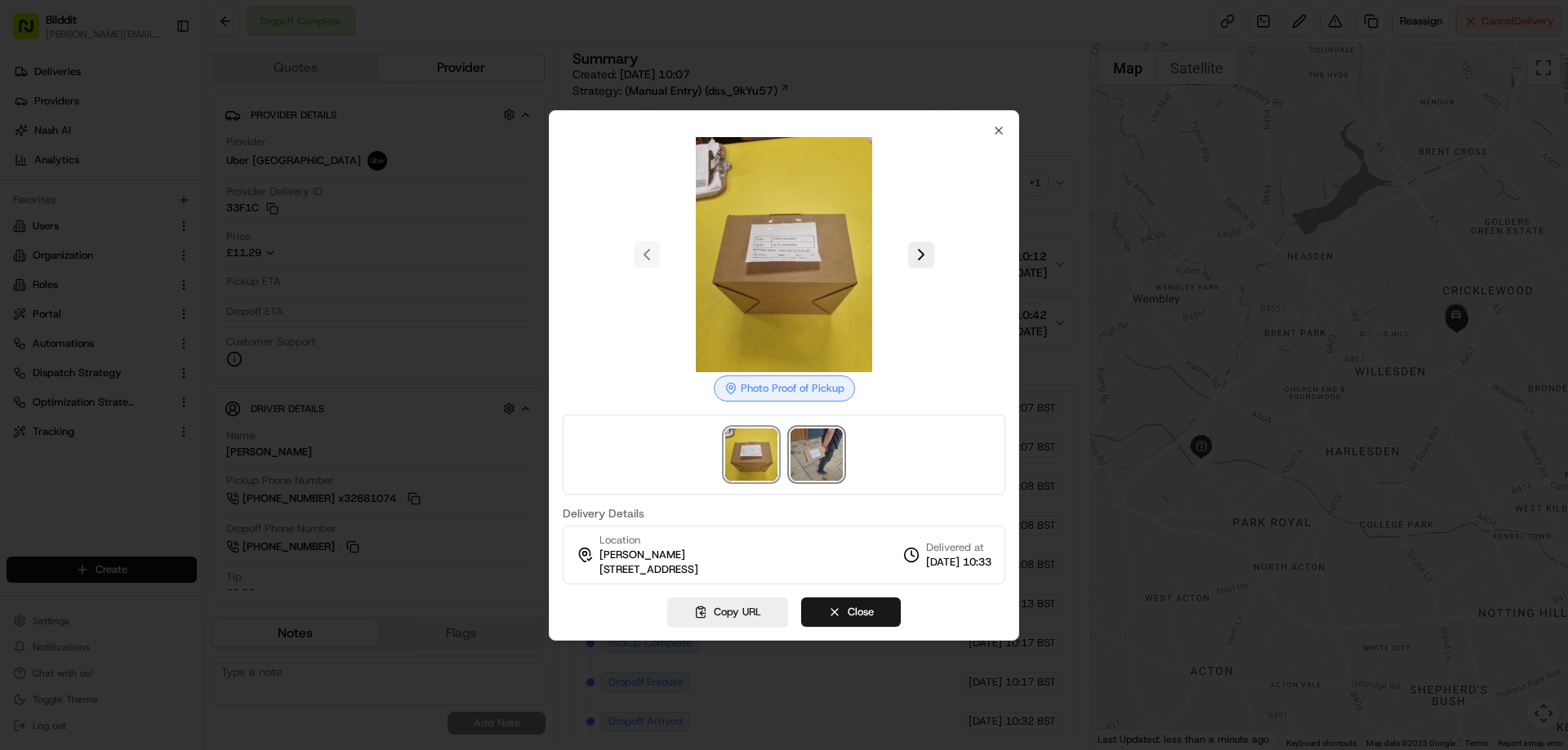
click at [830, 461] on img at bounding box center [816, 454] width 53 height 53
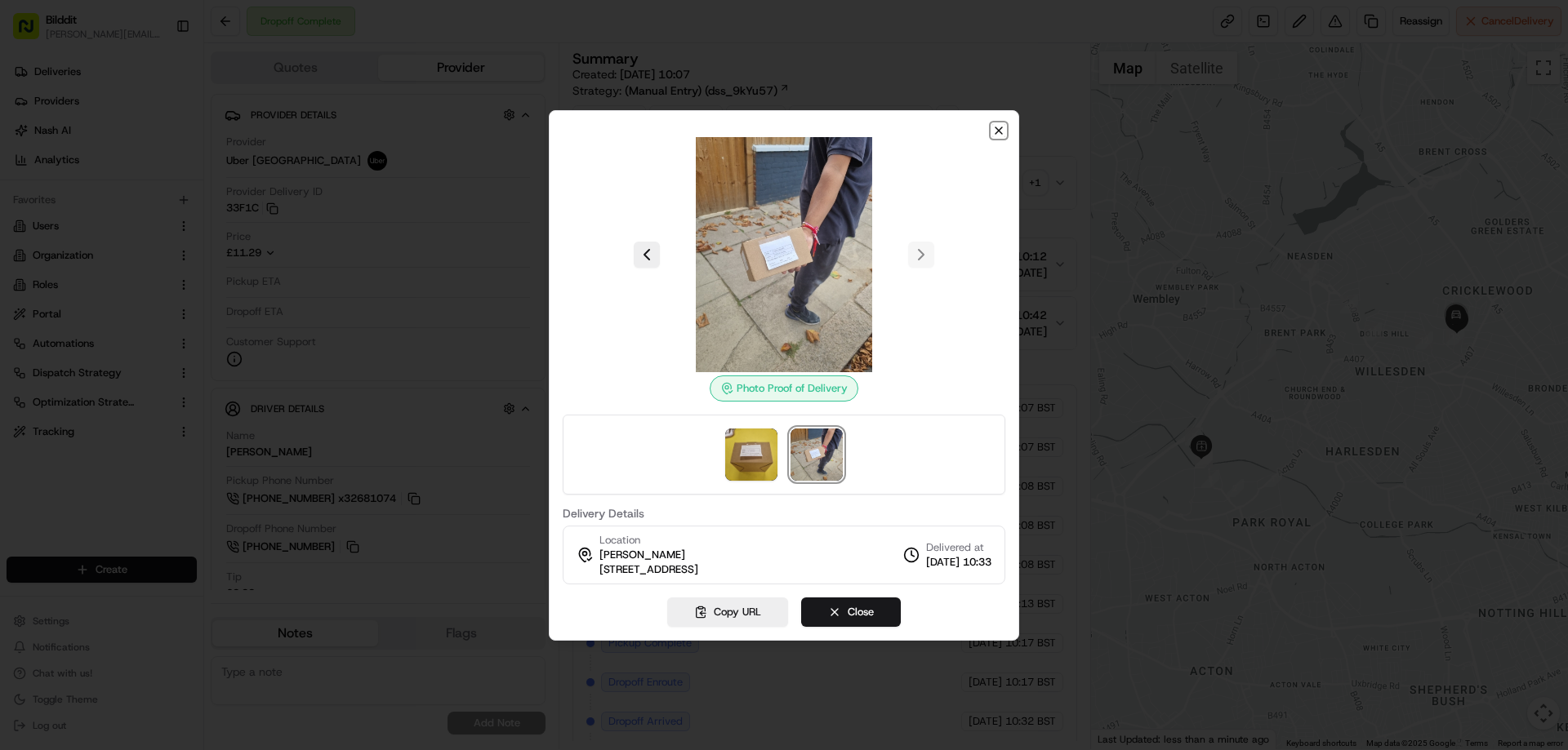
click at [1001, 135] on icon "button" at bounding box center [999, 131] width 13 height 13
